Goal: Use online tool/utility: Utilize a website feature to perform a specific function

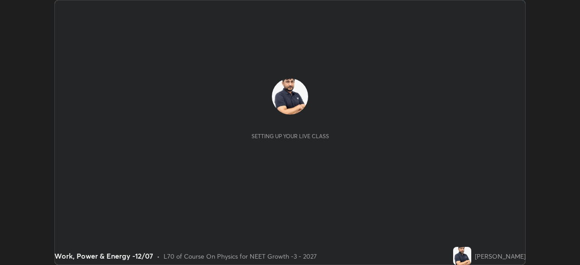
scroll to position [265, 579]
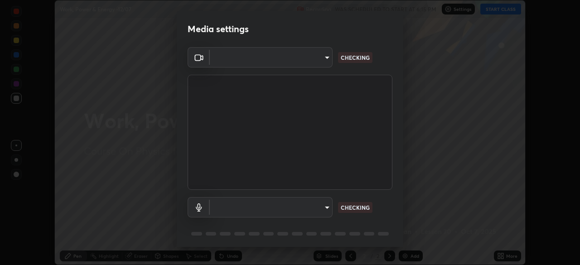
type input "85da43bae7a5fae49794a8970e5ce464fc236e1ddae1f513a3bf2ddace1343c3"
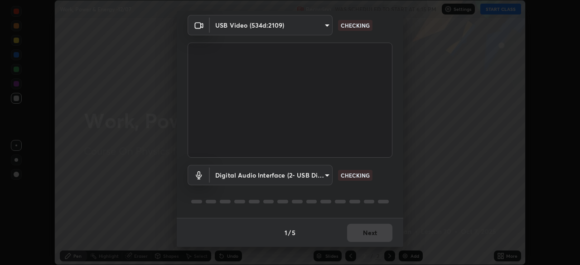
click at [293, 173] on body "Erase all Work, Power & Energy -12/07 Recording WAS SCHEDULED TO START AT 6:15 …" at bounding box center [290, 132] width 580 height 265
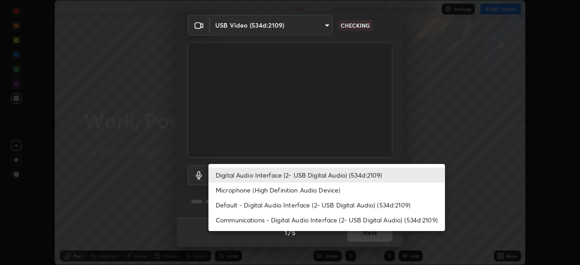
click at [250, 207] on li "Default - Digital Audio Interface (2- USB Digital Audio) (534d:2109)" at bounding box center [326, 204] width 236 height 15
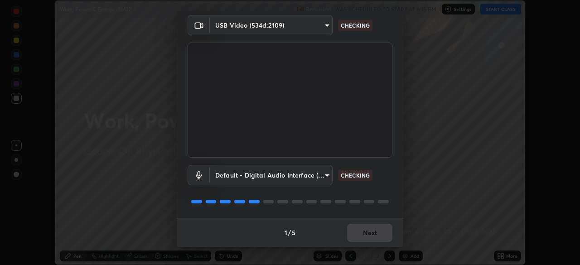
click at [274, 177] on body "Erase all Work, Power & Energy -12/07 Recording WAS SCHEDULED TO START AT 6:15 …" at bounding box center [290, 132] width 580 height 265
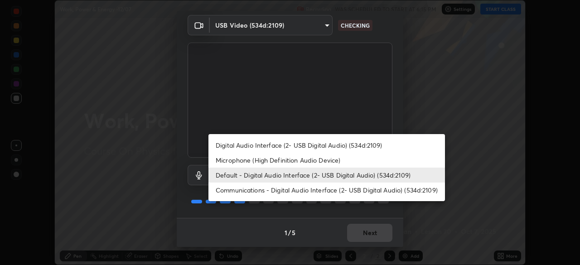
click at [275, 145] on li "Digital Audio Interface (2- USB Digital Audio) (534d:2109)" at bounding box center [326, 145] width 236 height 15
type input "94500f22464d148dddf9ae37dad8136bdf54efa217a88d5a1e55960f8ba2a5d1"
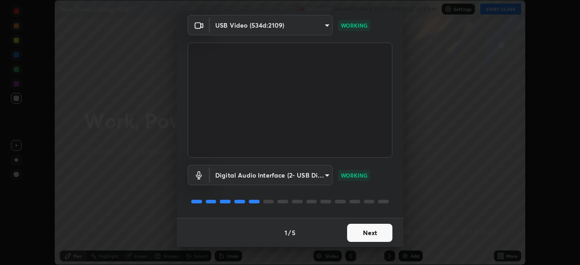
click at [367, 234] on button "Next" at bounding box center [369, 233] width 45 height 18
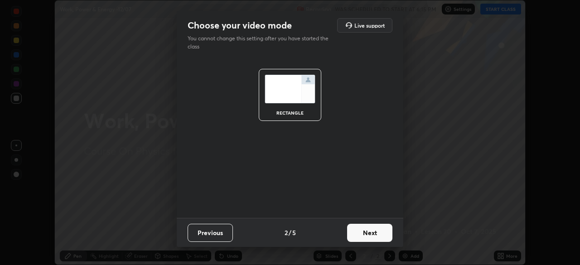
scroll to position [0, 0]
click at [374, 235] on button "Next" at bounding box center [369, 233] width 45 height 18
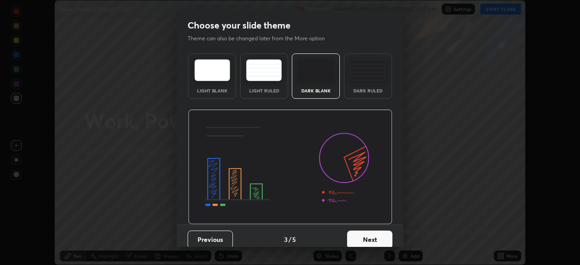
click at [381, 238] on button "Next" at bounding box center [369, 240] width 45 height 18
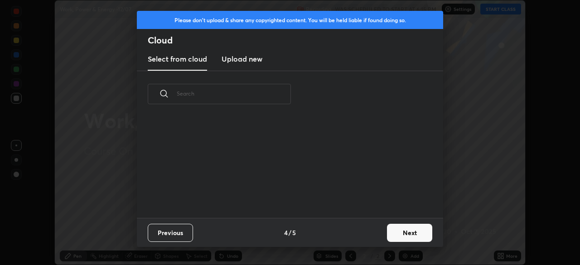
click at [389, 237] on button "Next" at bounding box center [409, 233] width 45 height 18
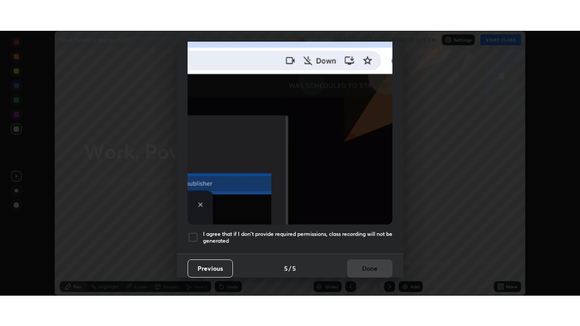
scroll to position [217, 0]
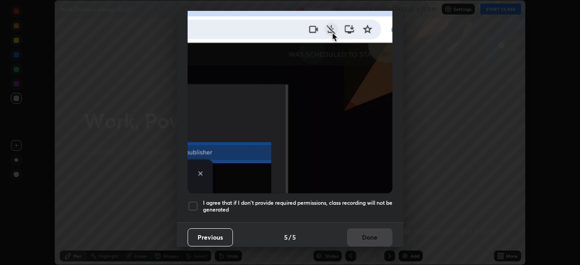
click at [196, 202] on div at bounding box center [192, 206] width 11 height 11
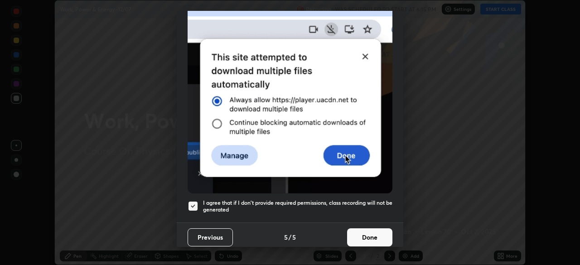
click at [364, 233] on button "Done" at bounding box center [369, 237] width 45 height 18
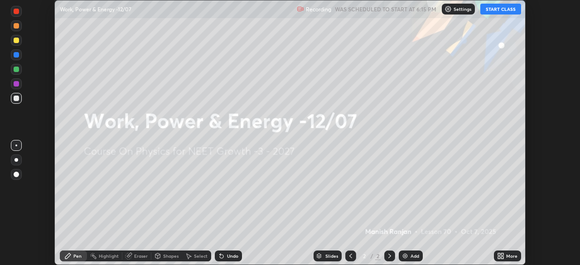
click at [499, 258] on icon at bounding box center [499, 257] width 2 height 2
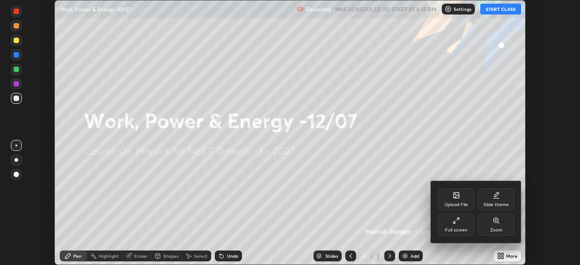
click at [457, 226] on div "Full screen" at bounding box center [456, 225] width 36 height 22
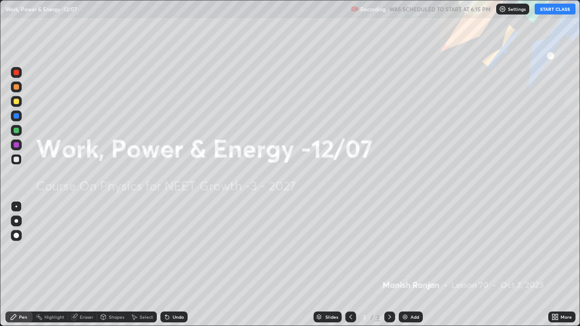
scroll to position [326, 580]
